Goal: Communication & Community: Participate in discussion

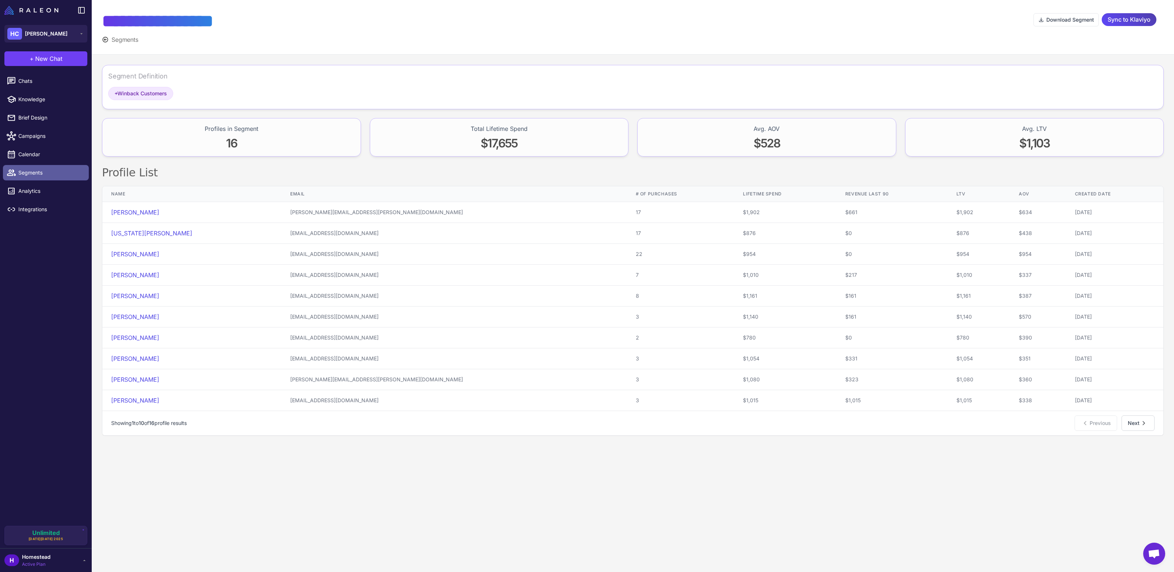
click at [52, 177] on link "Segments" at bounding box center [46, 172] width 86 height 15
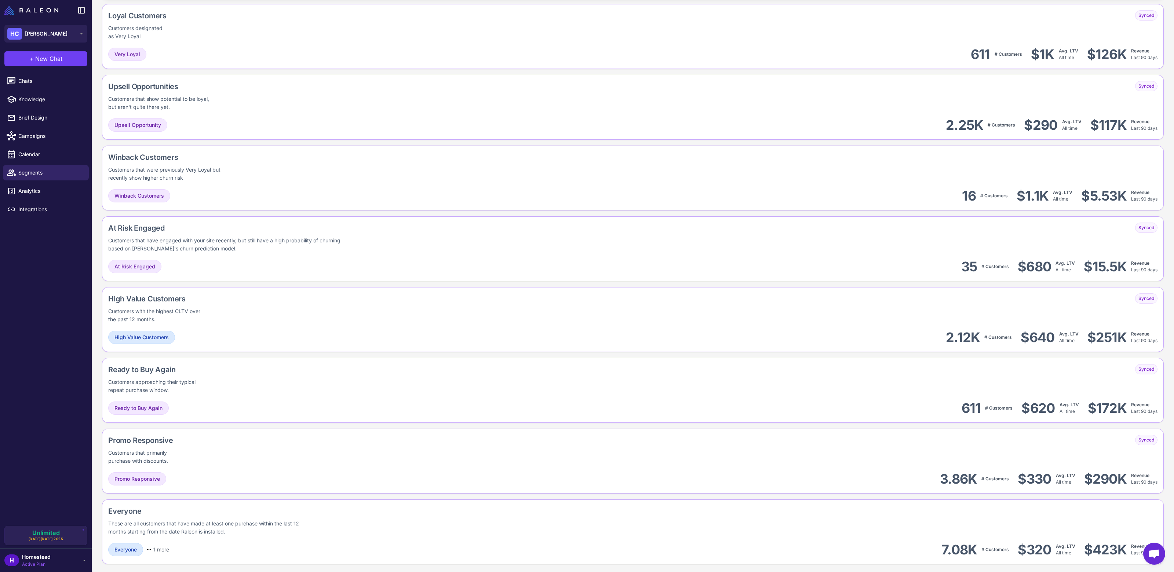
scroll to position [248, 0]
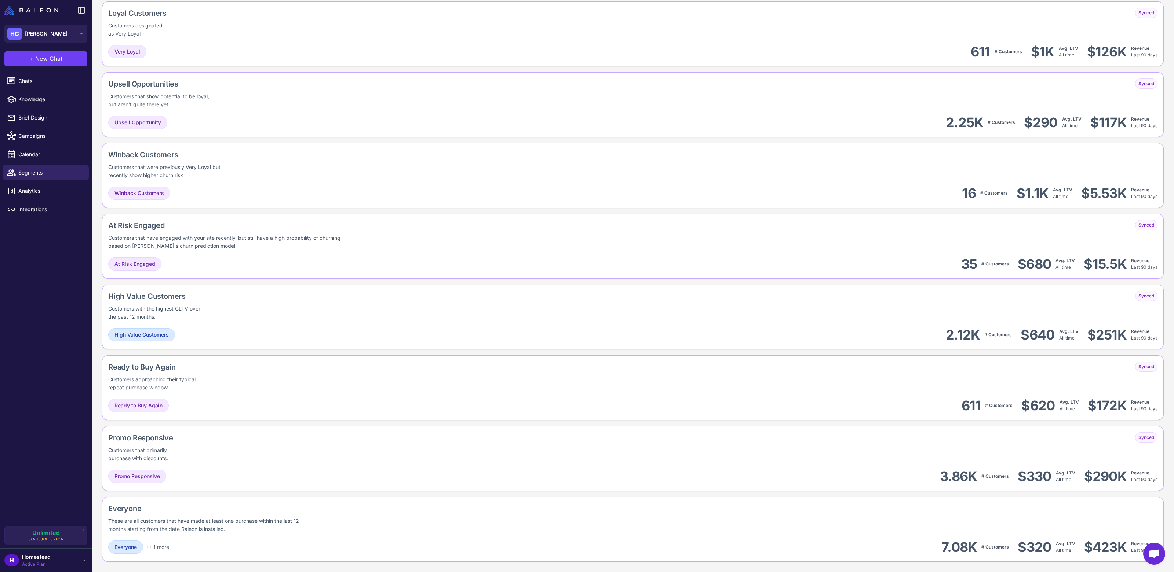
click at [39, 89] on li "Chats" at bounding box center [46, 81] width 92 height 18
click at [39, 84] on span "Chats" at bounding box center [50, 81] width 65 height 8
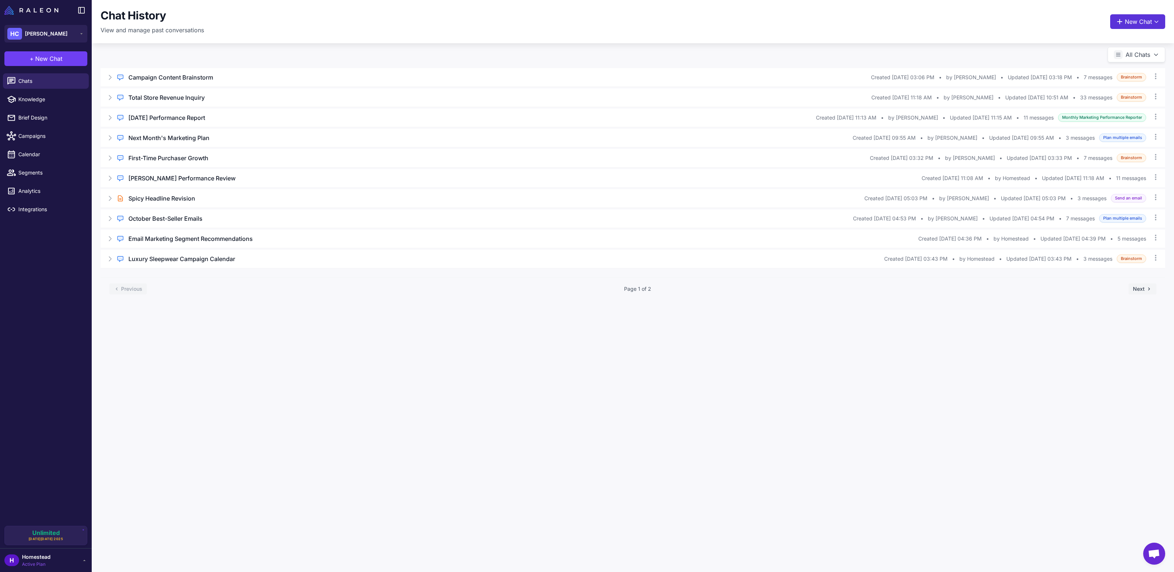
click at [1127, 22] on button "New Chat" at bounding box center [1137, 21] width 55 height 15
click at [1100, 162] on span "Monthly Marketing Performance Reporter" at bounding box center [1121, 159] width 65 height 15
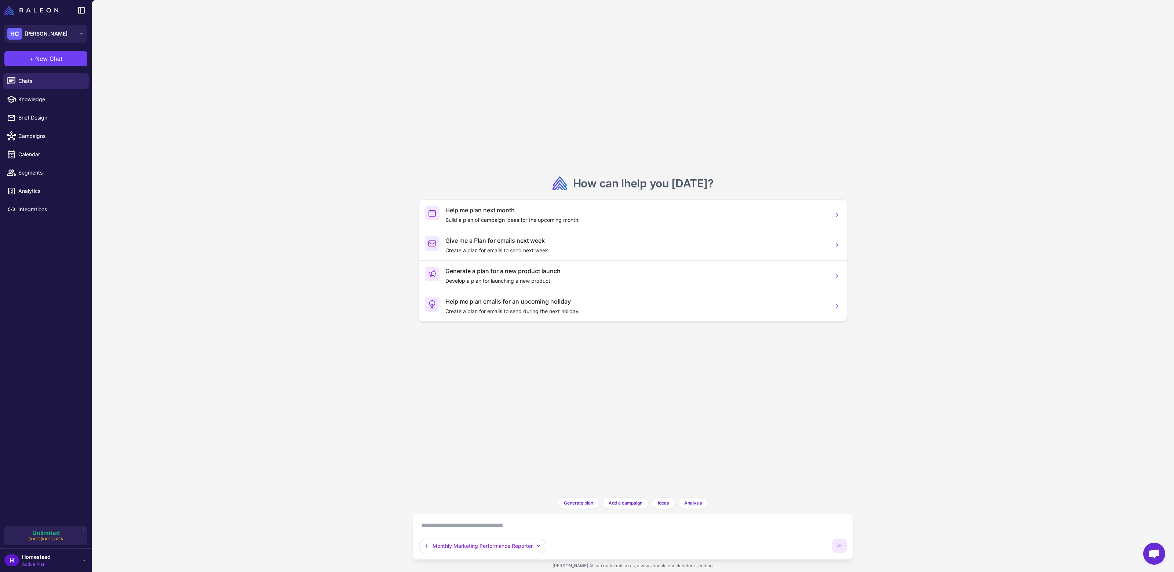
click at [457, 528] on textarea at bounding box center [633, 526] width 428 height 12
click at [48, 190] on span "Analytics" at bounding box center [50, 191] width 65 height 8
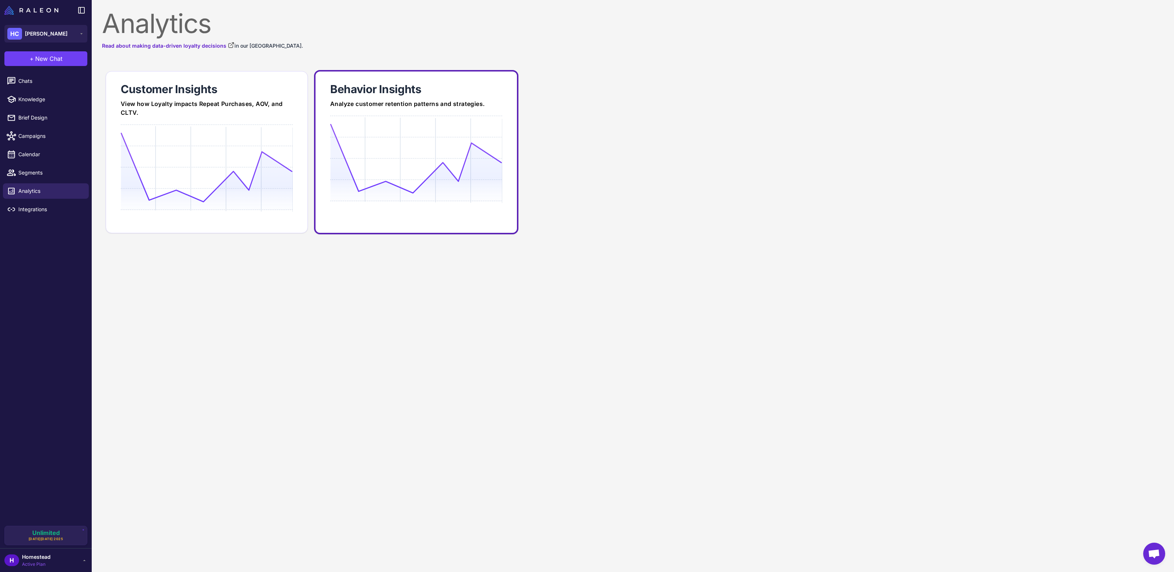
click at [412, 183] on icon at bounding box center [416, 159] width 172 height 70
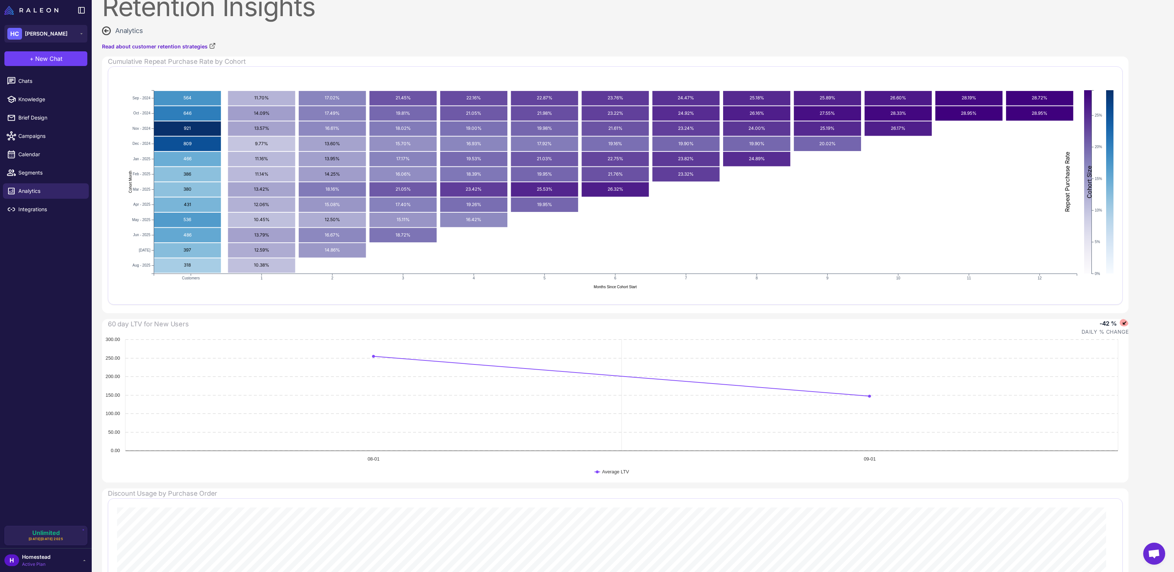
scroll to position [114, 0]
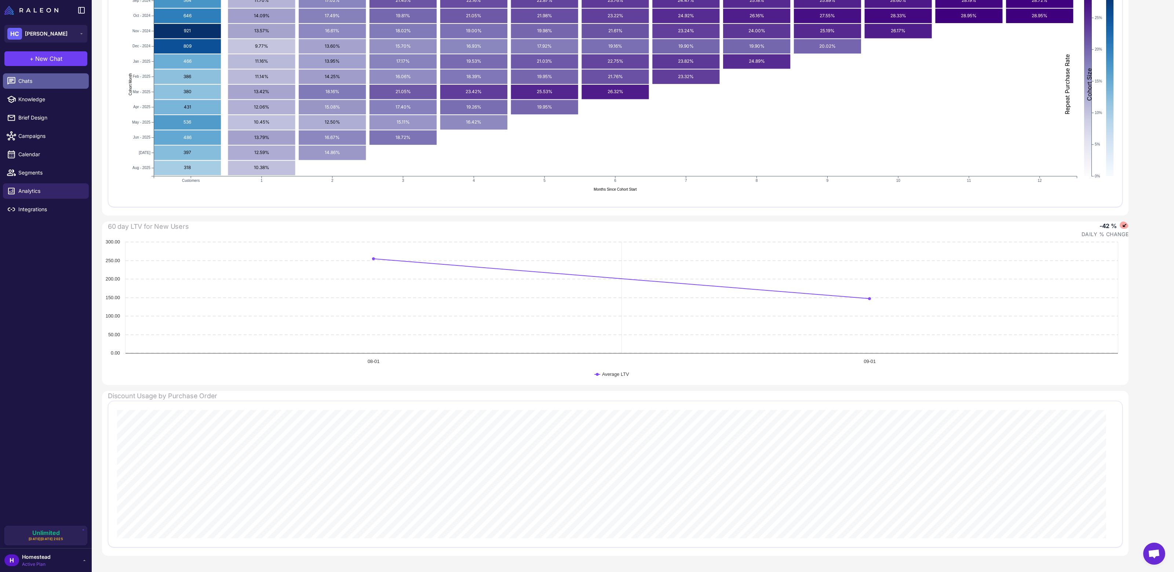
click at [50, 88] on link "Chats" at bounding box center [46, 80] width 86 height 15
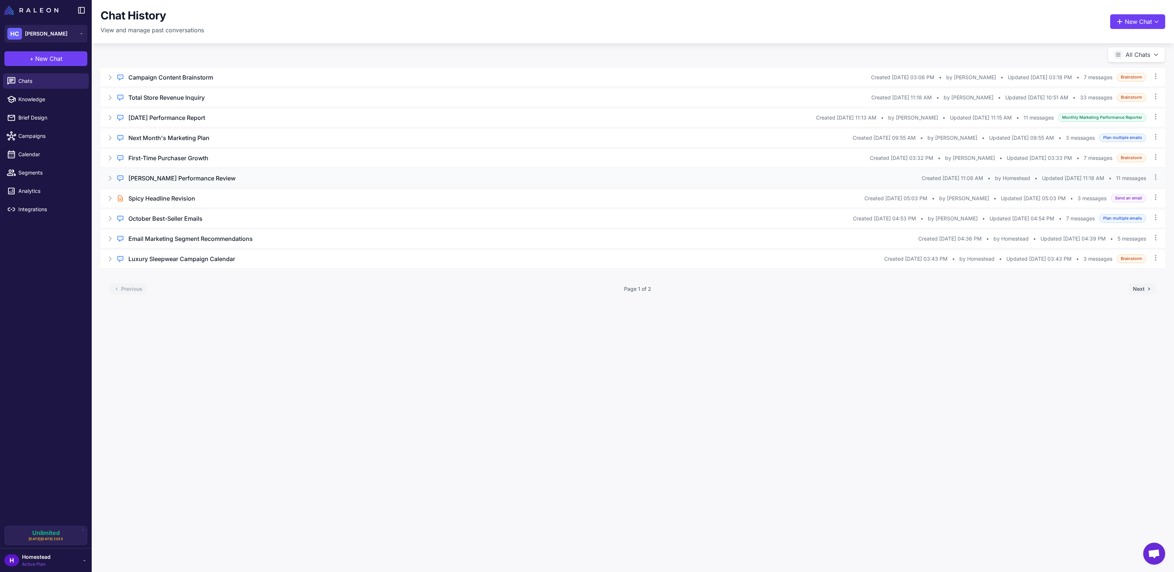
click at [409, 185] on div "Regular Chat [PERSON_NAME] Performance Review Created [DATE] 11:08 AM • by [GEO…" at bounding box center [633, 178] width 1065 height 18
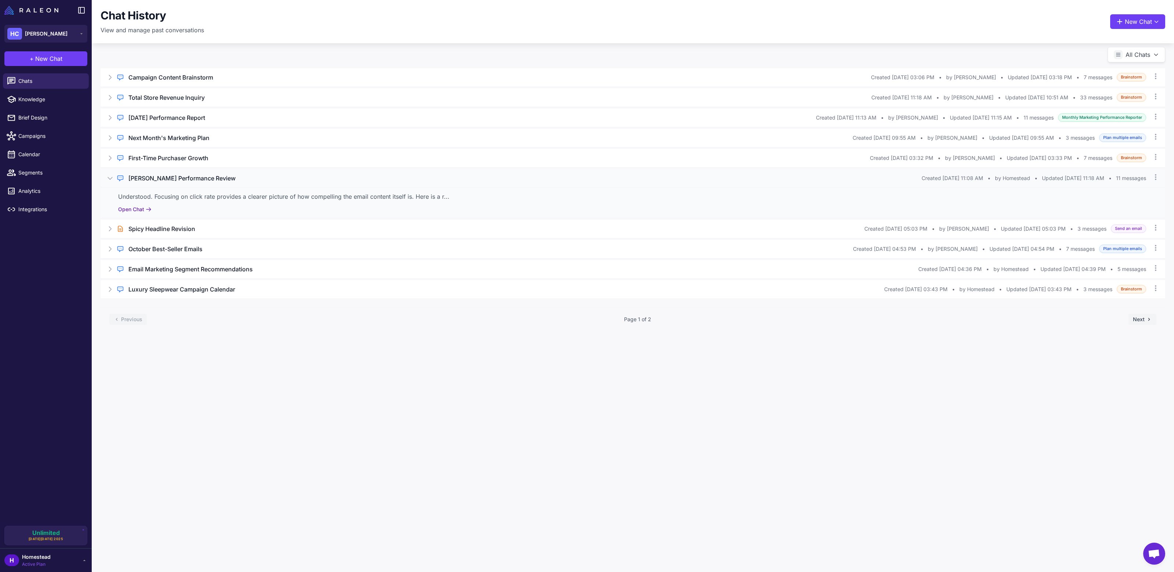
click at [125, 208] on button "Open Chat" at bounding box center [134, 209] width 33 height 8
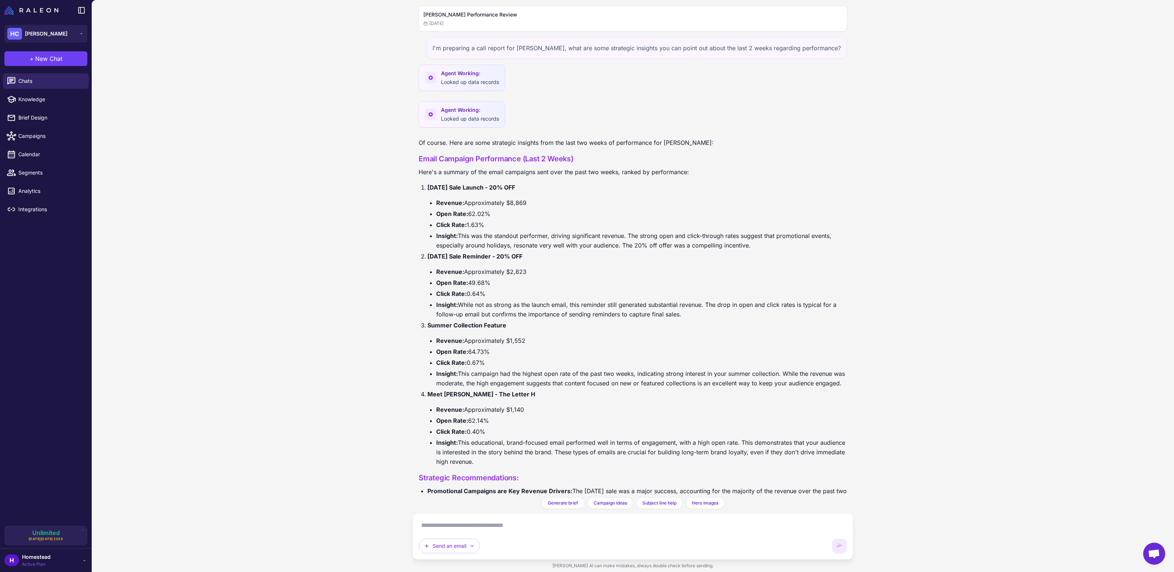
scroll to position [1187, 0]
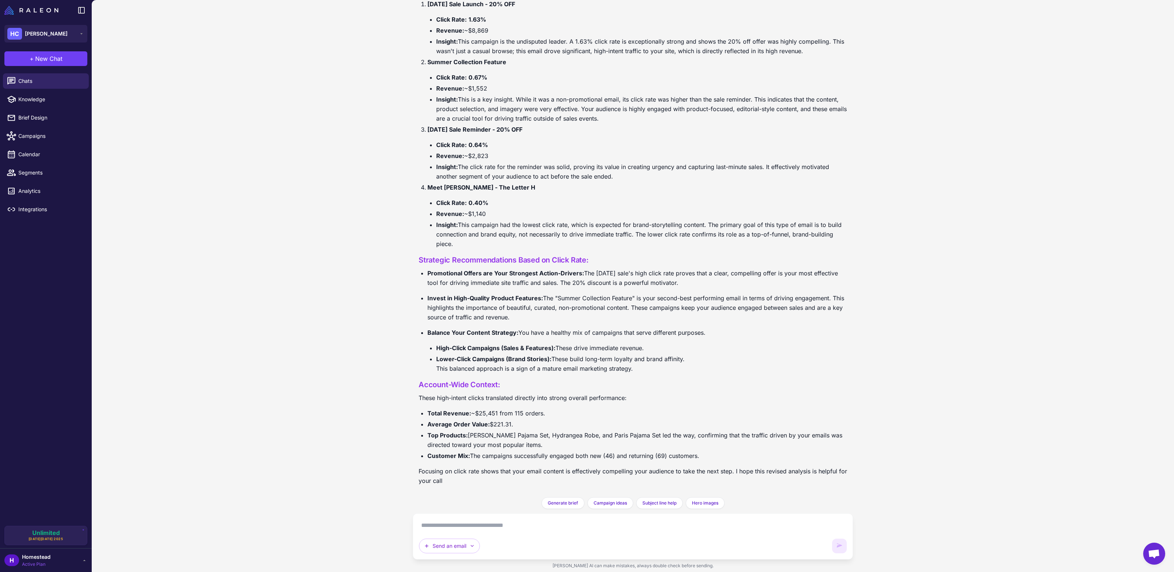
click at [482, 518] on div "Send an email" at bounding box center [633, 537] width 440 height 46
click at [486, 533] on div "Send an email" at bounding box center [633, 537] width 428 height 34
click at [484, 532] on div "Send an email" at bounding box center [633, 537] width 428 height 34
click at [480, 532] on div "Send an email" at bounding box center [633, 537] width 428 height 34
click at [480, 526] on textarea at bounding box center [633, 526] width 428 height 12
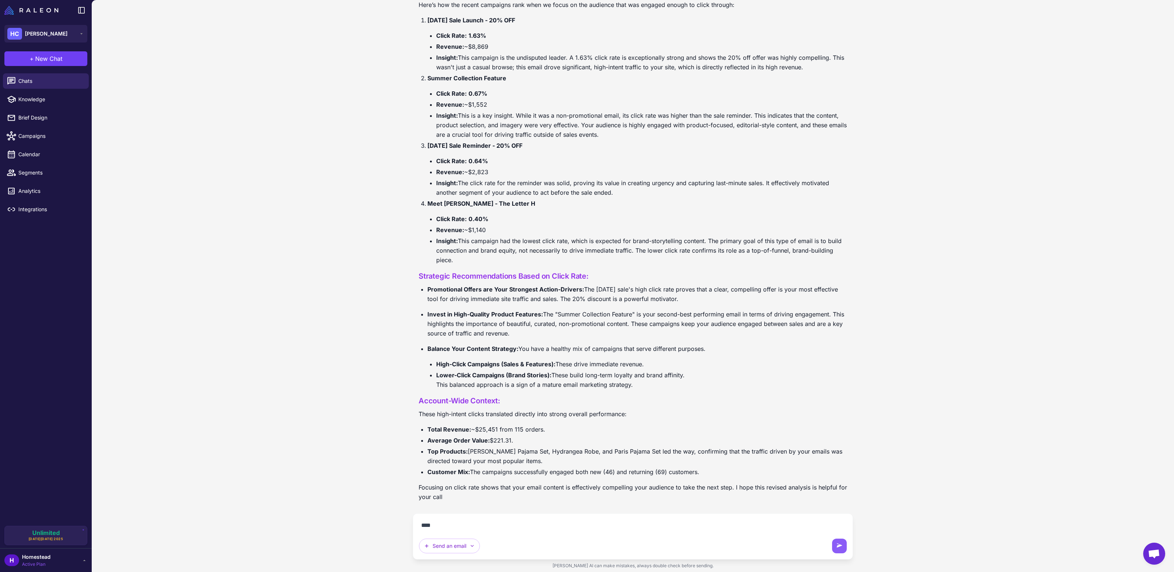
scroll to position [1171, 0]
type textarea "**********"
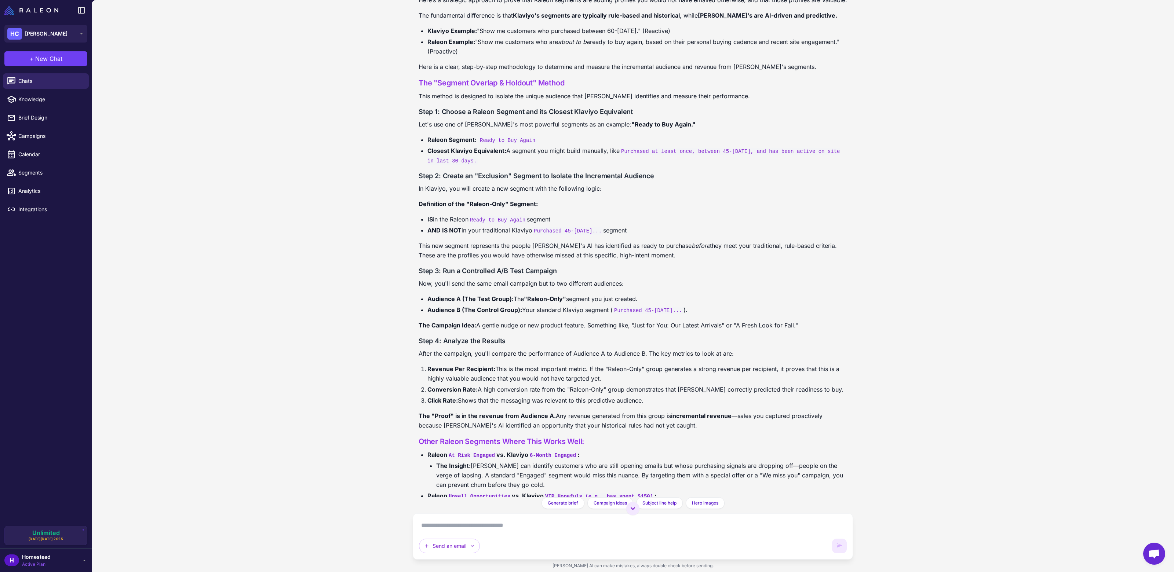
scroll to position [1710, 0]
